Goal: Task Accomplishment & Management: Manage account settings

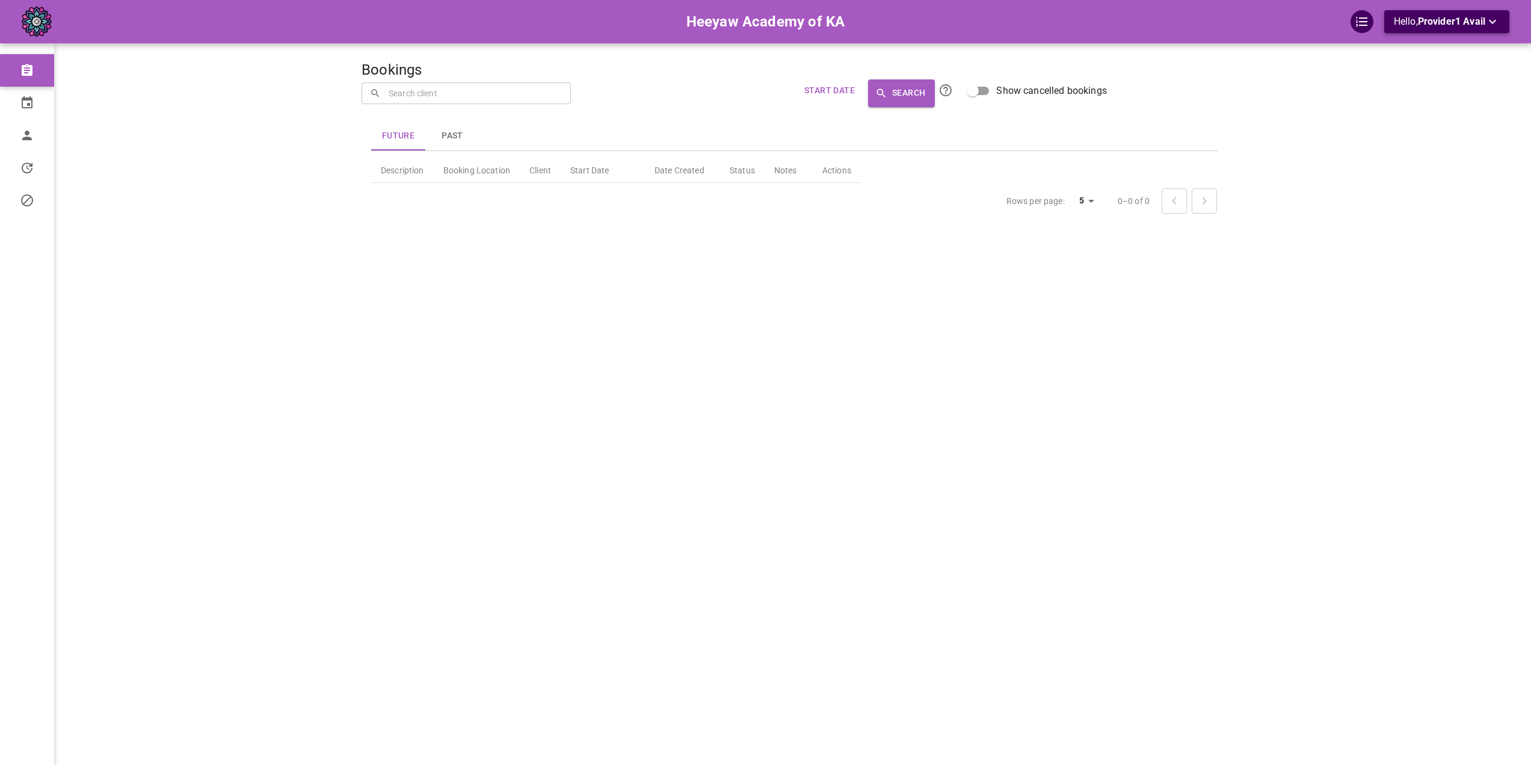
click at [1471, 26] on span "Provider1 Avail" at bounding box center [1451, 21] width 67 height 11
click at [131, 123] on div at bounding box center [770, 382] width 1540 height 765
click at [93, 141] on span "Profile" at bounding box center [72, 135] width 54 height 13
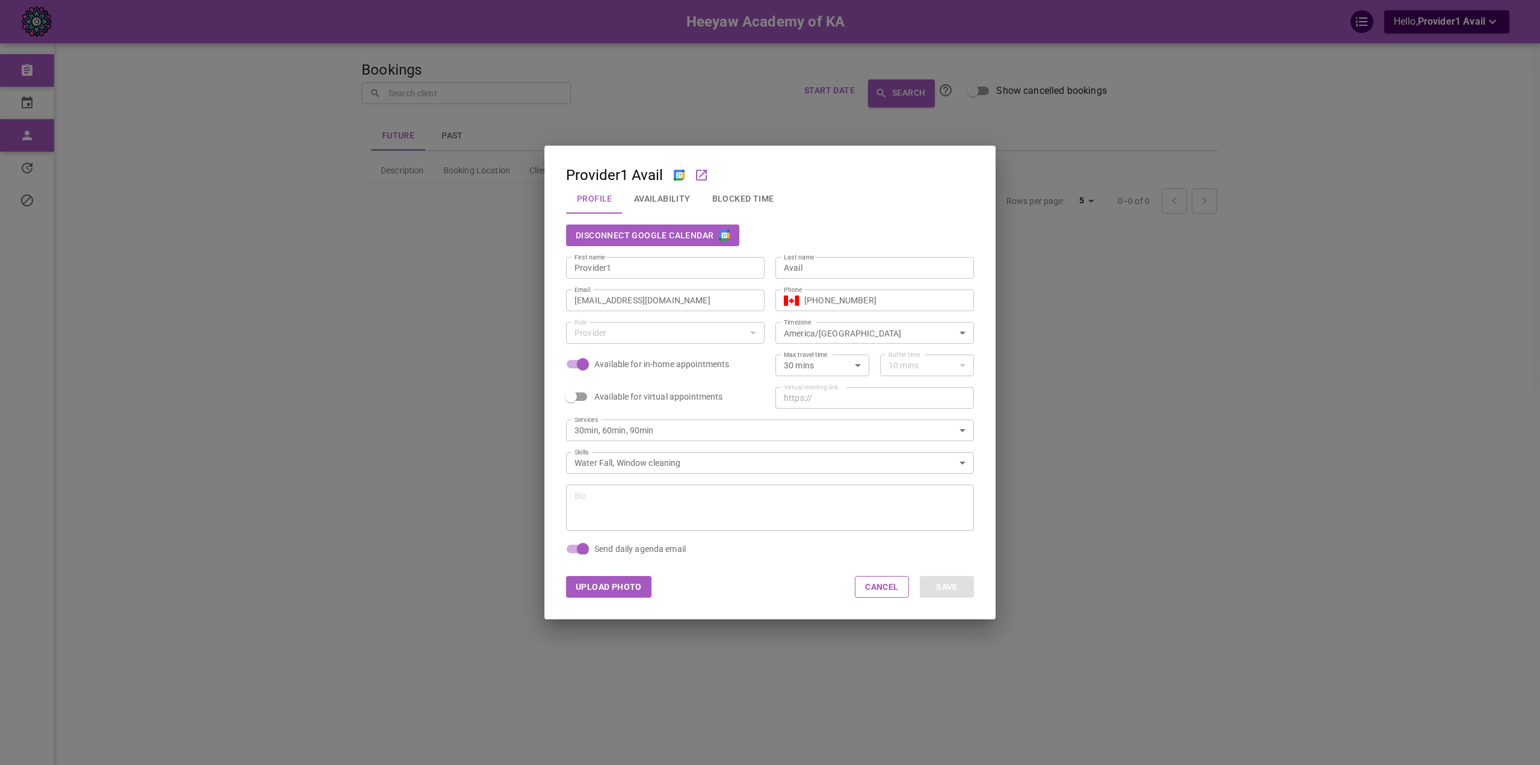
click at [64, 167] on div "Provider1 Avail Profile Availability Blocked Time Disconnect Google Calendar Fi…" at bounding box center [770, 382] width 1540 height 765
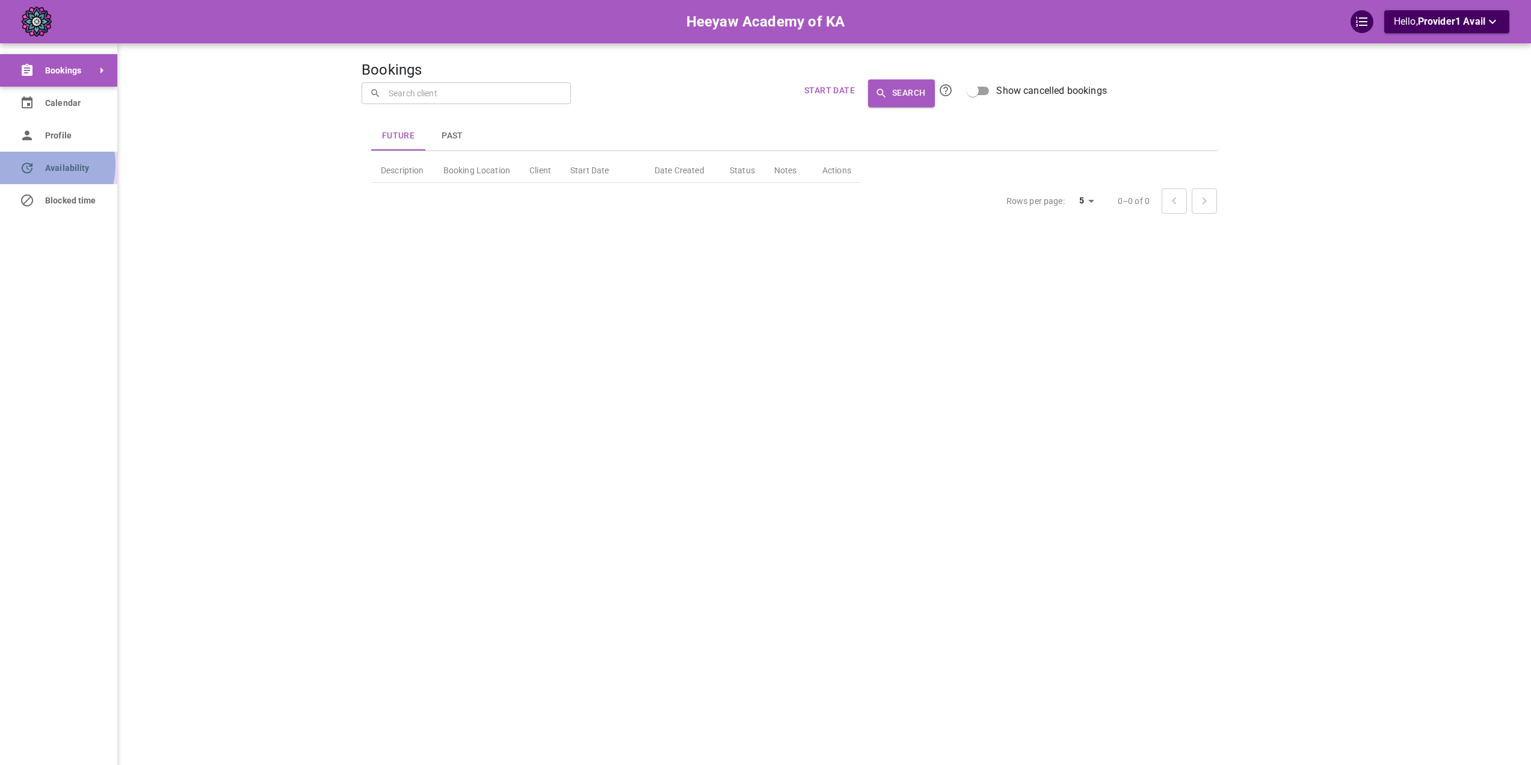
click at [29, 165] on icon at bounding box center [27, 168] width 14 height 14
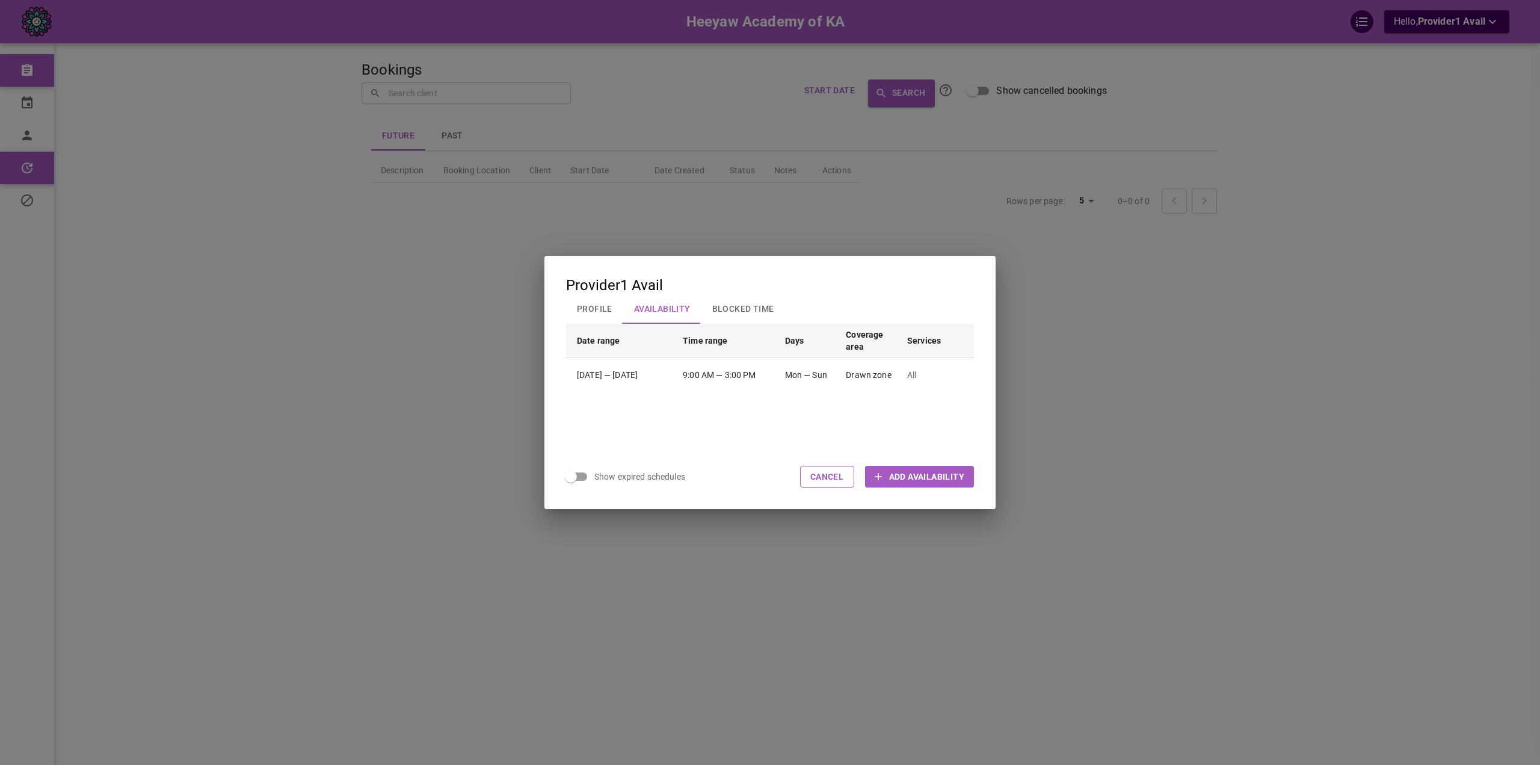
click at [134, 176] on div "Provider1 Avail Profile Availability Blocked Time Date range Time range Days Co…" at bounding box center [770, 382] width 1540 height 765
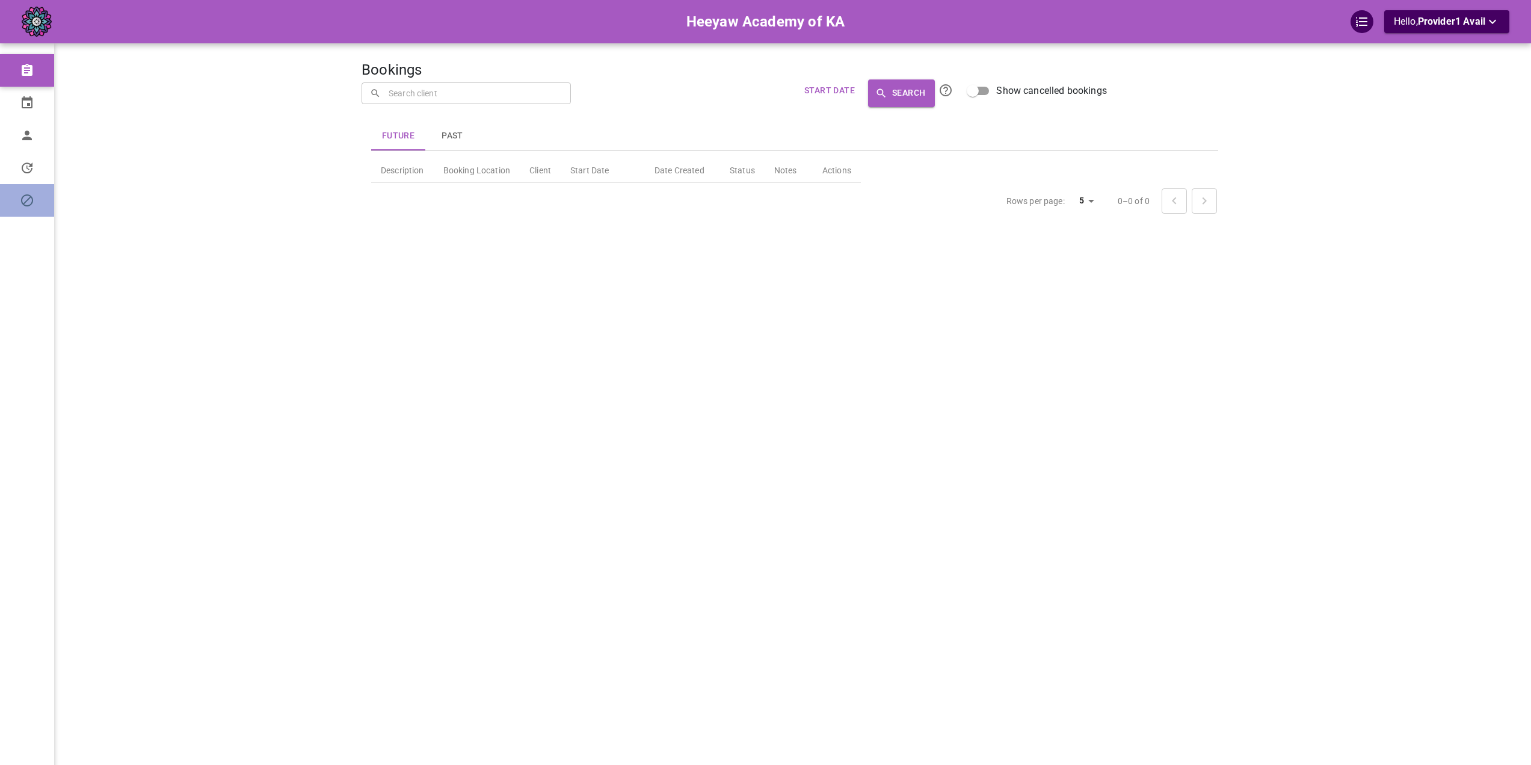
click at [25, 192] on link "Blocked time" at bounding box center [27, 200] width 54 height 32
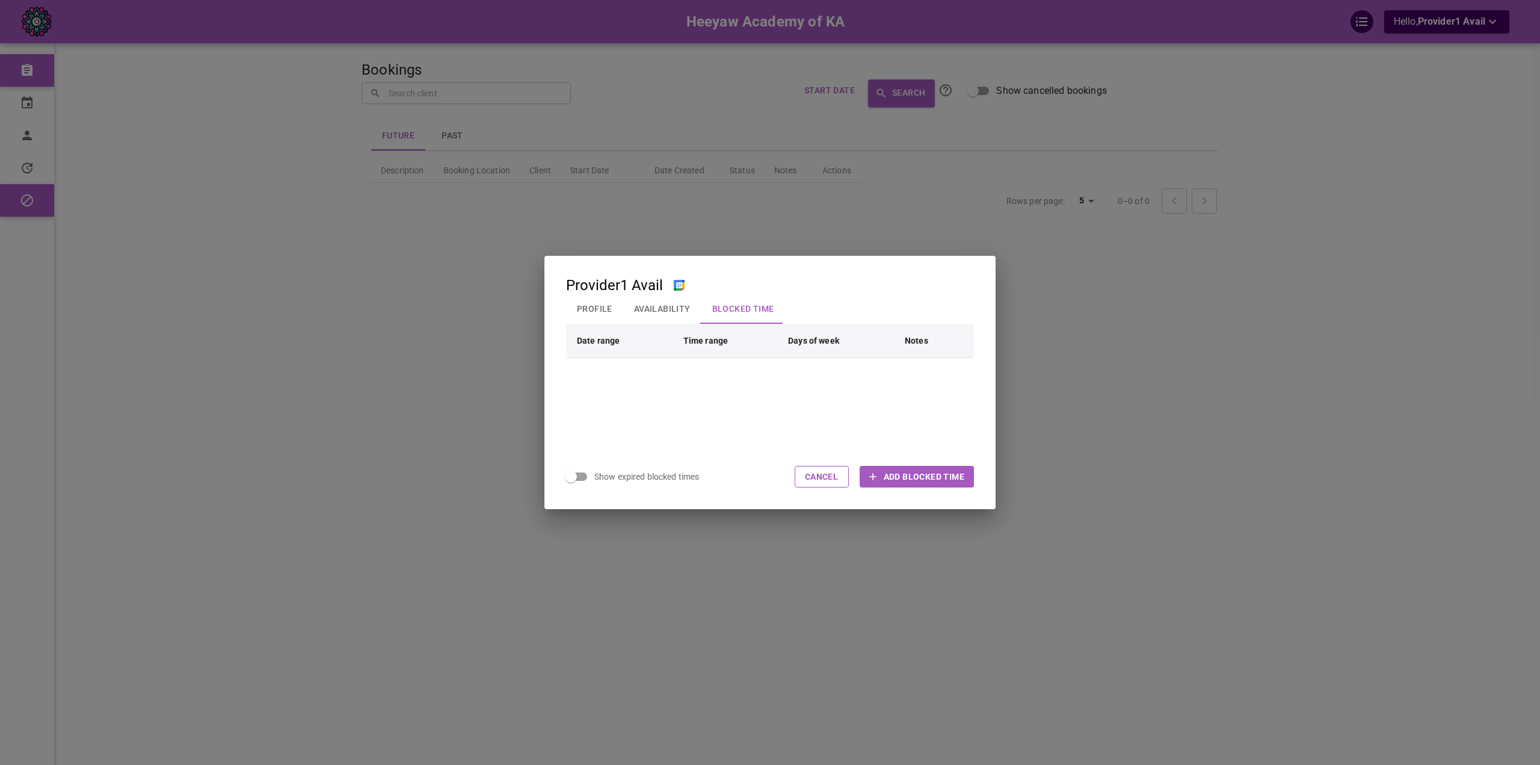
click at [30, 115] on div "Provider1 Avail Profile Availability Blocked Time Date range Time range Days of…" at bounding box center [770, 382] width 1540 height 765
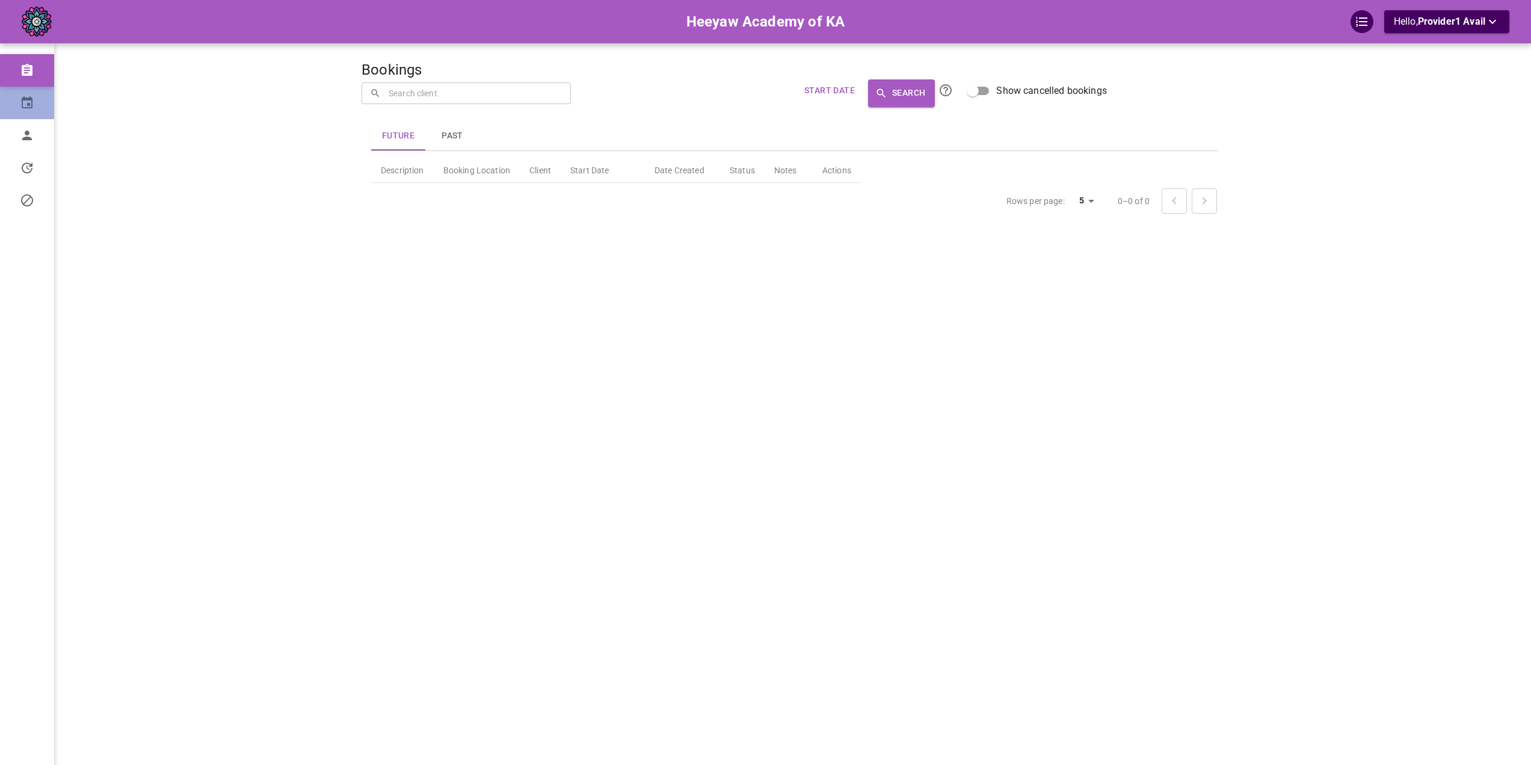
click at [31, 112] on link "Calendar" at bounding box center [27, 103] width 54 height 32
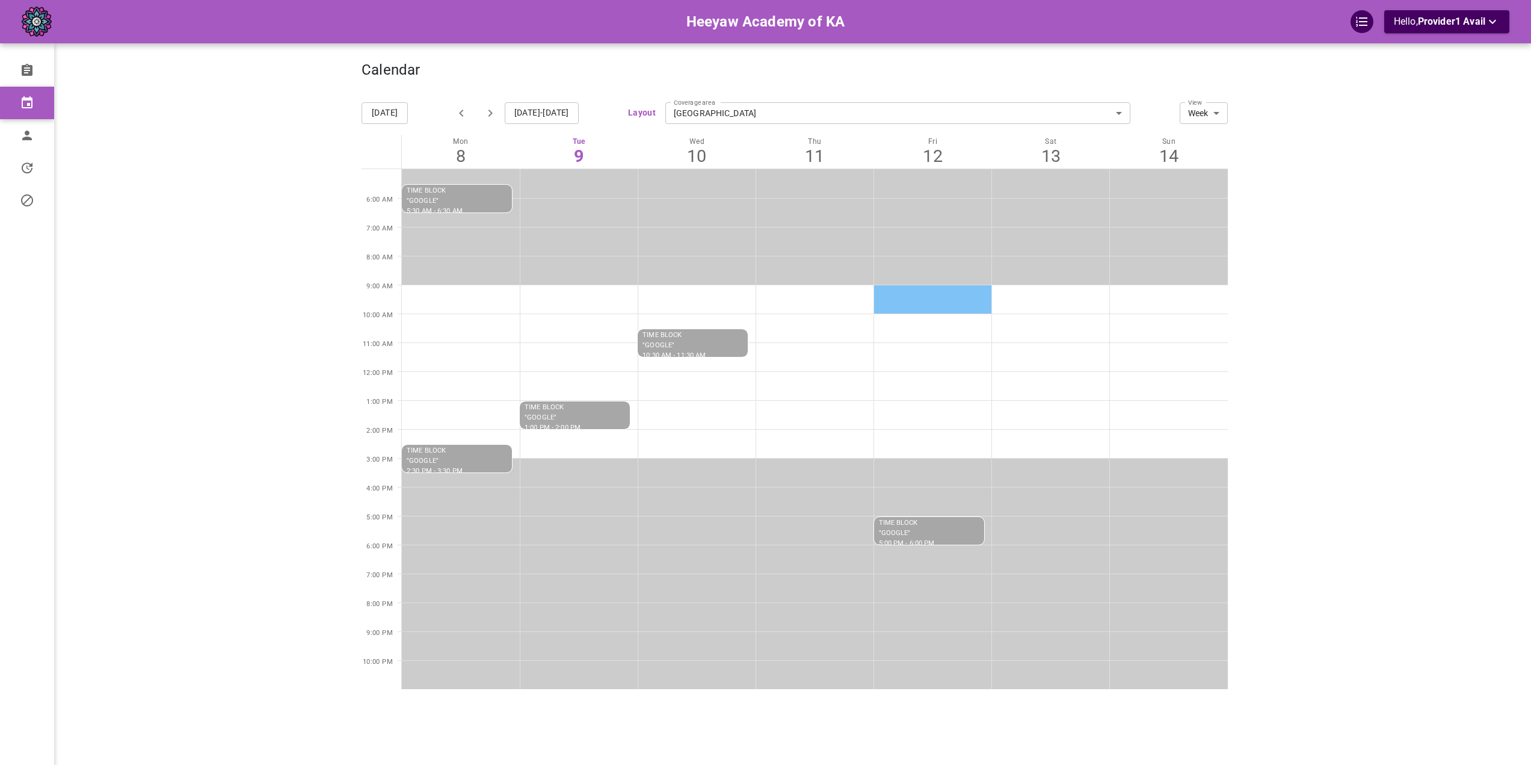
click at [929, 298] on td at bounding box center [933, 299] width 118 height 29
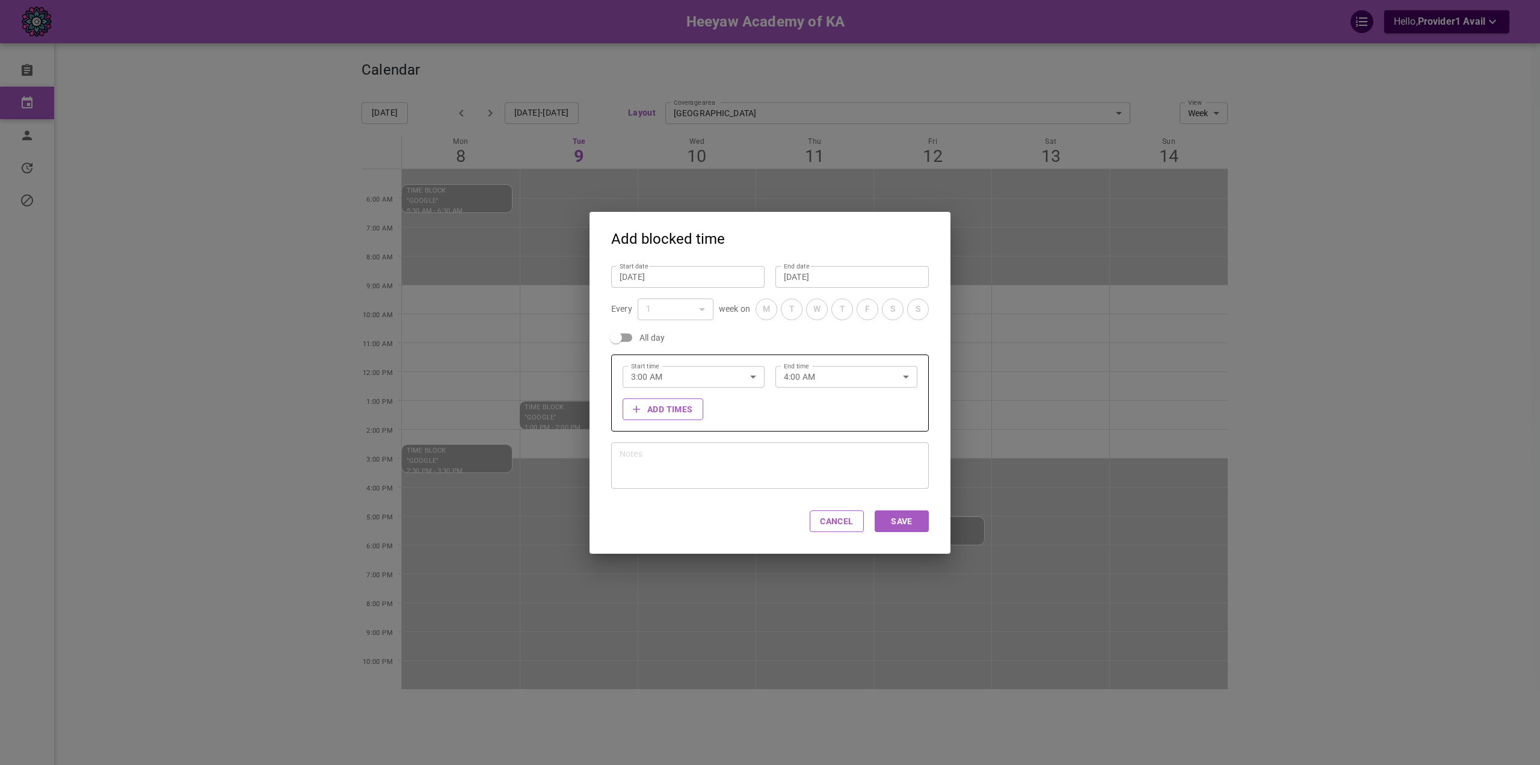
click at [1168, 383] on div "Add blocked time Start date Sep 12, 2025 Start date End date Sep 12, 2025 End d…" at bounding box center [770, 382] width 1540 height 765
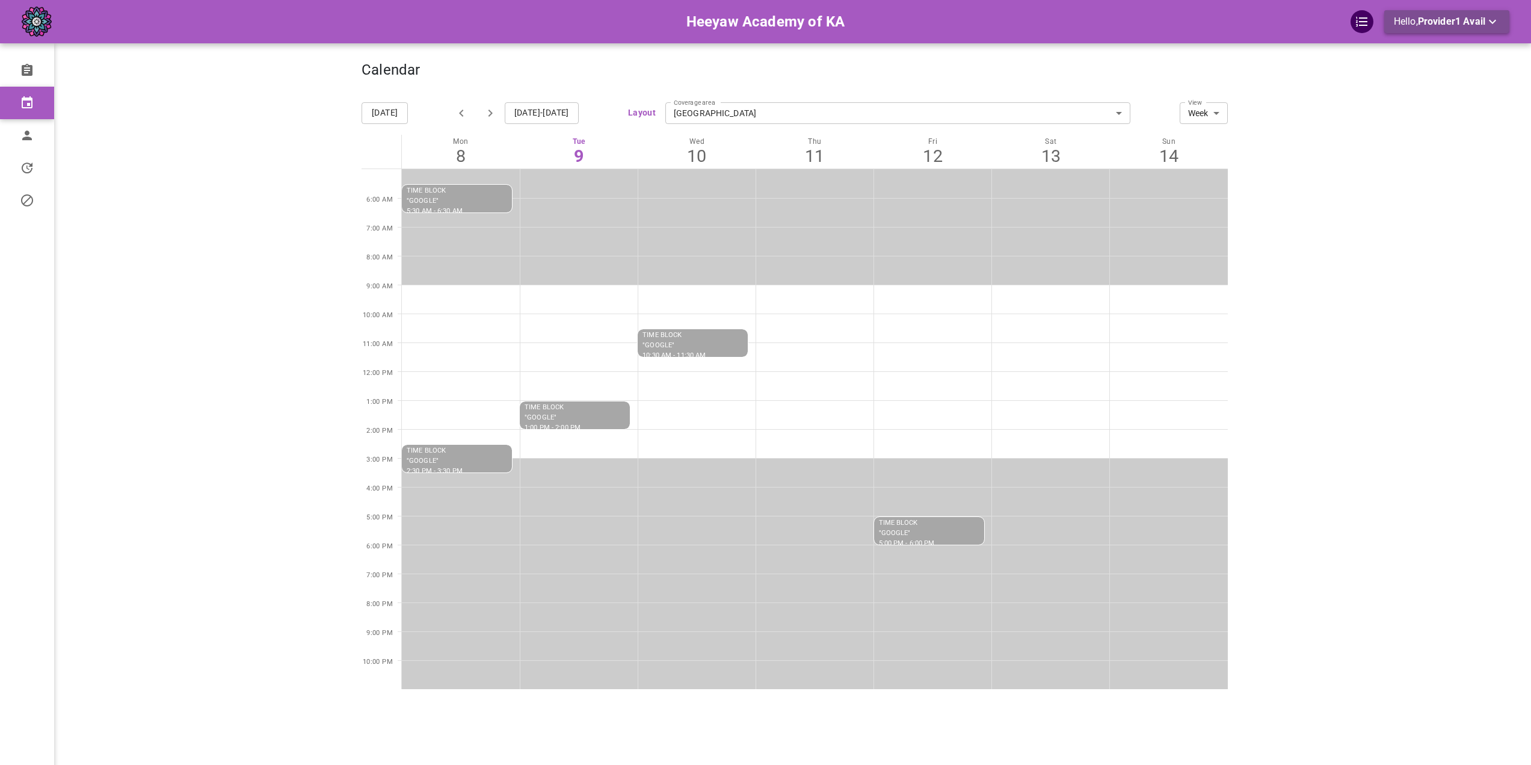
click at [1421, 24] on span "Provider1 Avail" at bounding box center [1451, 21] width 67 height 11
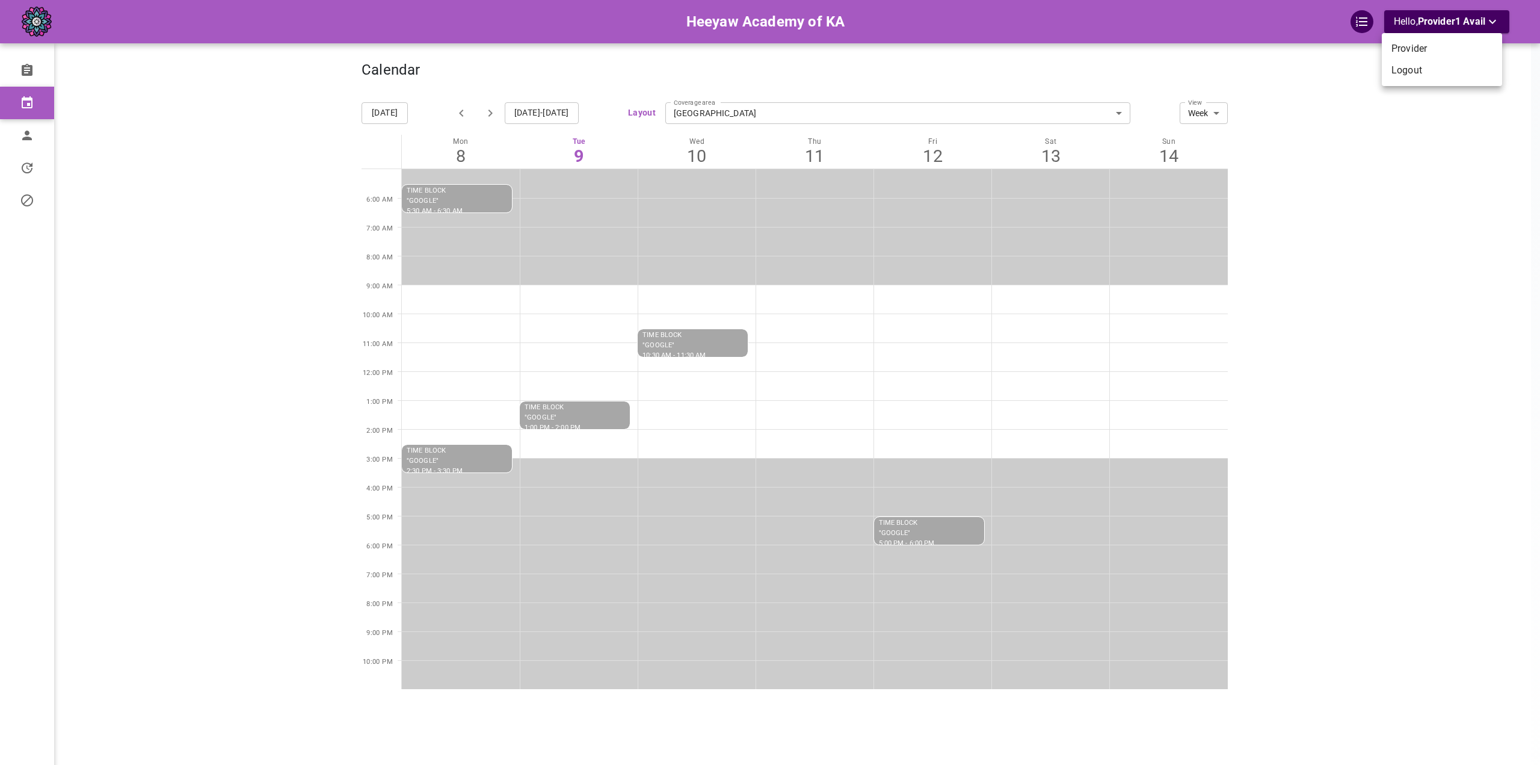
click at [1417, 79] on li "Logout" at bounding box center [1442, 71] width 120 height 22
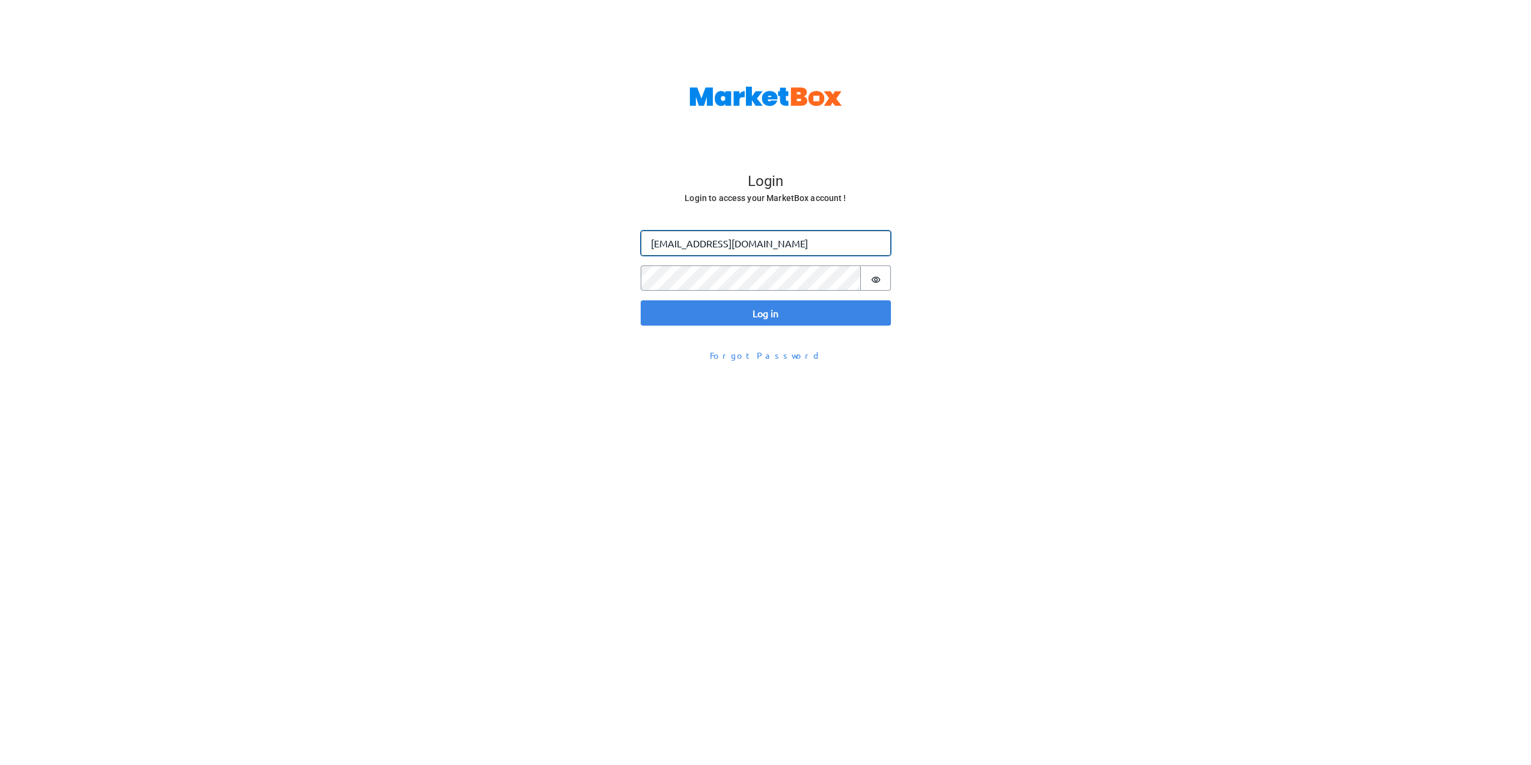
click at [678, 243] on input "[EMAIL_ADDRESS][DOMAIN_NAME]" at bounding box center [766, 242] width 250 height 25
click at [673, 244] on input "[EMAIL_ADDRESS][DOMAIN_NAME]" at bounding box center [766, 242] width 250 height 25
click at [641, 300] on button "Log in" at bounding box center [766, 312] width 250 height 25
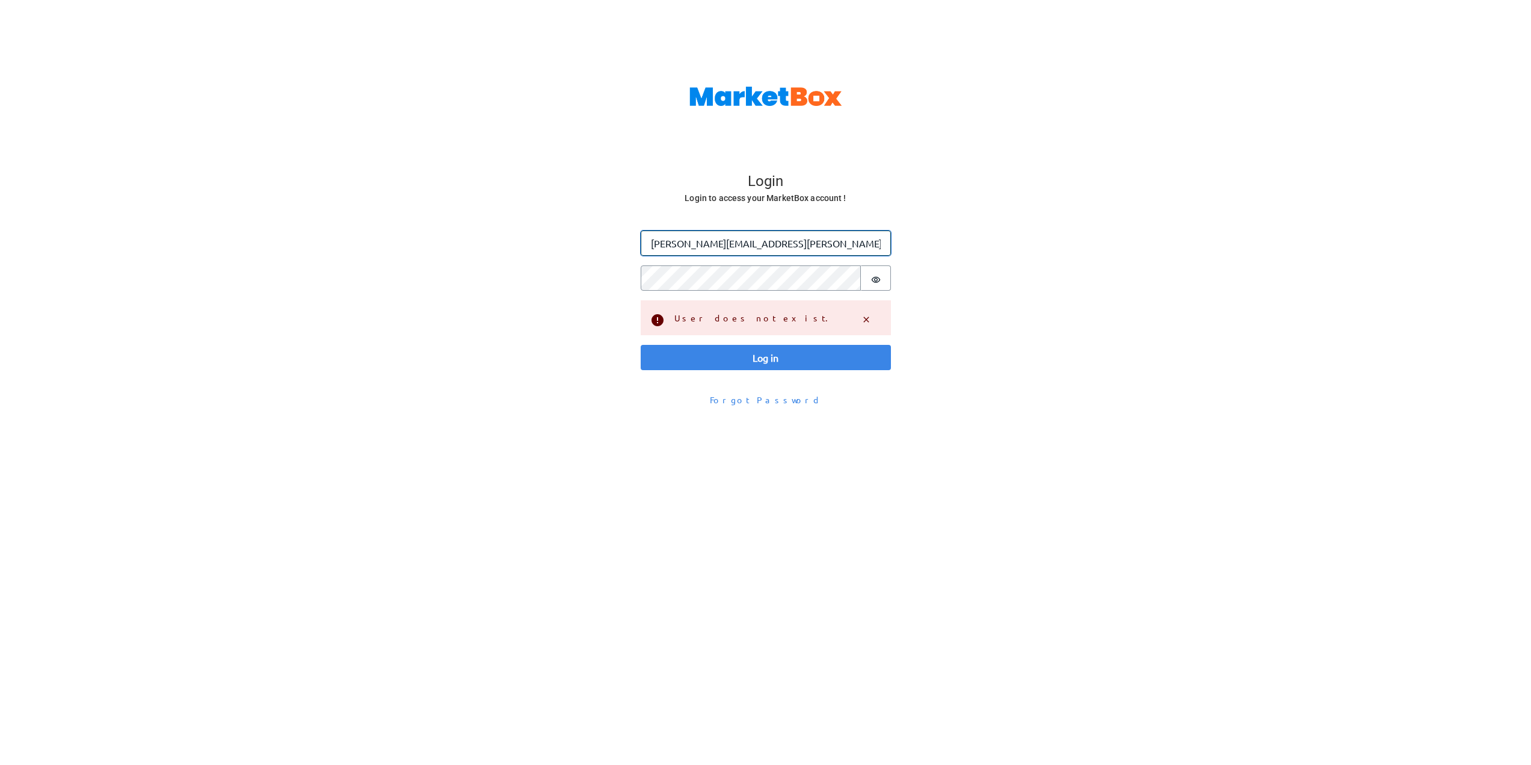
click at [704, 248] on input "[PERSON_NAME][EMAIL_ADDRESS][PERSON_NAME][DOMAIN_NAME]" at bounding box center [766, 242] width 250 height 25
type input "[PERSON_NAME][EMAIL_ADDRESS][DOMAIN_NAME]"
click at [641, 345] on button "Log in" at bounding box center [766, 357] width 250 height 25
